Goal: Task Accomplishment & Management: Manage account settings

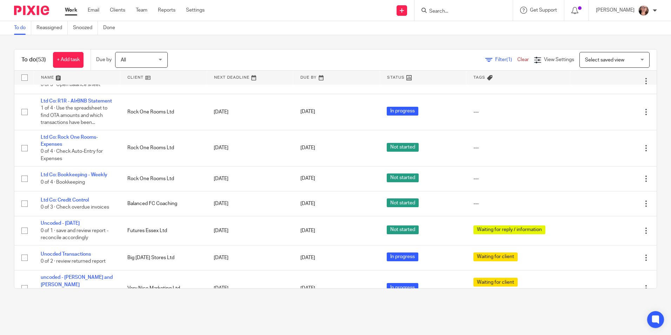
scroll to position [597, 0]
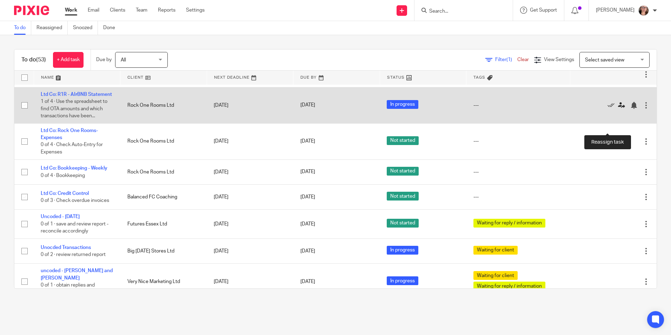
click at [618, 109] on icon at bounding box center [621, 105] width 7 height 7
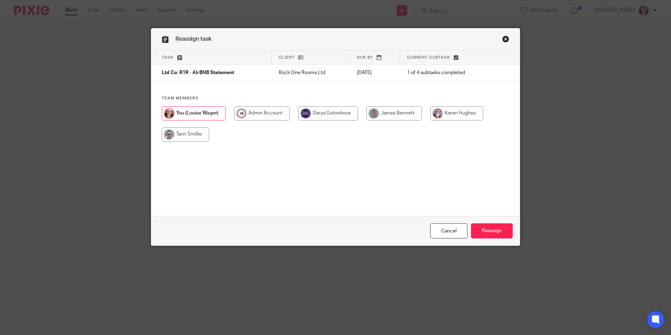
click at [355, 111] on input "radio" at bounding box center [329, 113] width 60 height 14
radio input "true"
click at [482, 232] on input "Reassign" at bounding box center [492, 230] width 42 height 15
